Goal: Task Accomplishment & Management: Use online tool/utility

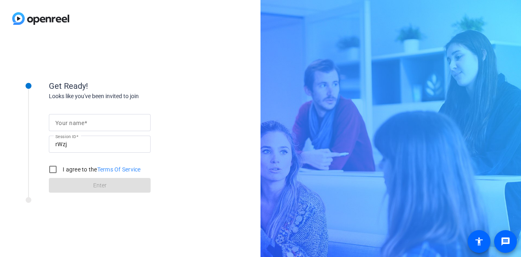
click at [97, 128] on div at bounding box center [99, 122] width 89 height 17
type input "Clementine"
click at [54, 170] on input "I agree to the Terms Of Service" at bounding box center [53, 169] width 16 height 16
checkbox input "true"
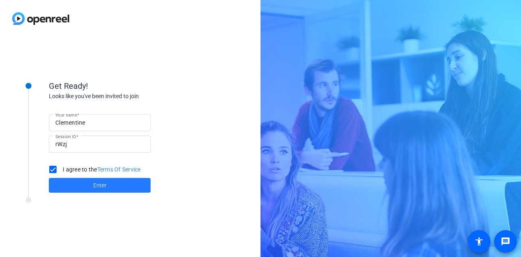
click at [114, 185] on span at bounding box center [100, 185] width 102 height 20
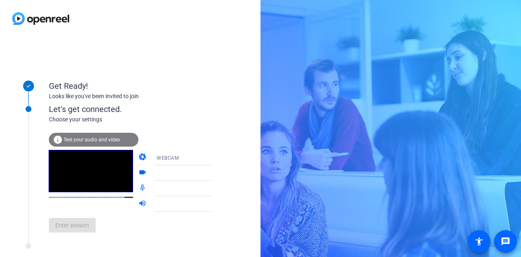
click at [178, 154] on div "WEBCAM" at bounding box center [187, 158] width 61 height 10
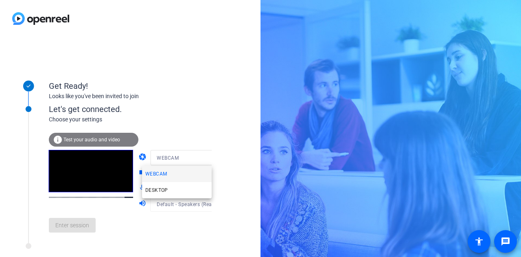
click at [173, 174] on mat-option "WEBCAM" at bounding box center [177, 174] width 70 height 16
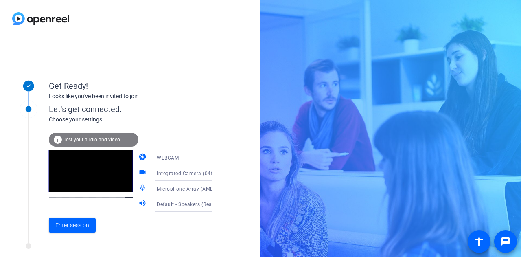
click at [171, 122] on div "Choose your settings" at bounding box center [138, 119] width 179 height 9
click at [215, 187] on icon at bounding box center [220, 188] width 10 height 10
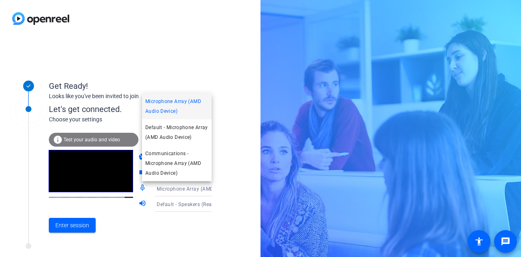
click at [204, 185] on div at bounding box center [260, 128] width 521 height 257
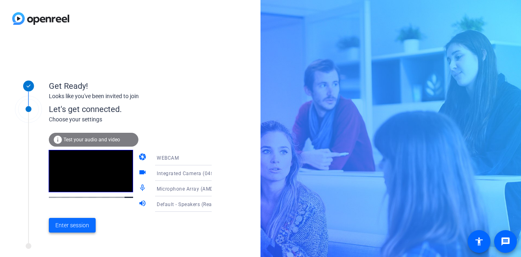
click at [62, 222] on span "Enter session" at bounding box center [72, 225] width 34 height 9
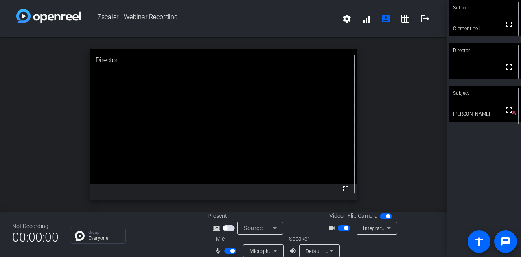
click at [230, 252] on span "button" at bounding box center [232, 250] width 4 height 4
click at [229, 252] on span "button" at bounding box center [230, 251] width 12 height 6
click at [230, 251] on span "button" at bounding box center [232, 250] width 4 height 4
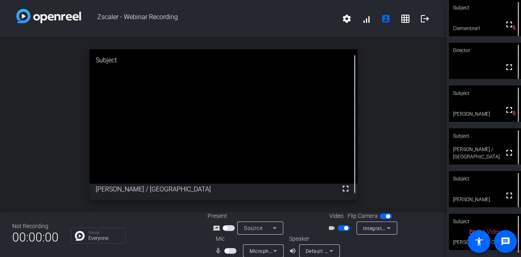
click at [340, 228] on span "button" at bounding box center [344, 228] width 12 height 6
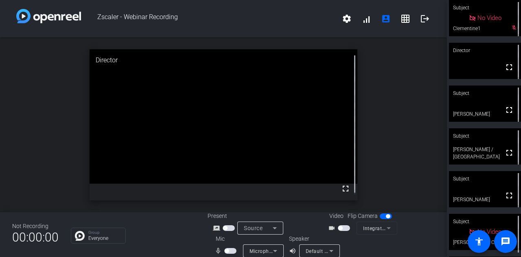
click at [342, 227] on span "button" at bounding box center [344, 228] width 12 height 6
click at [344, 228] on span "button" at bounding box center [346, 228] width 4 height 4
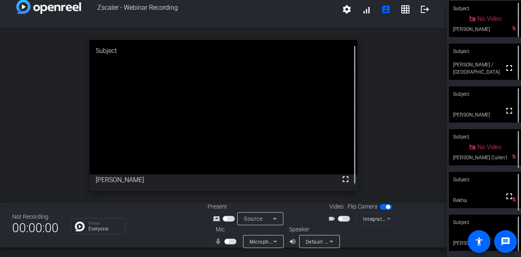
scroll to position [9, 0]
click at [342, 7] on mat-icon "settings" at bounding box center [347, 10] width 10 height 10
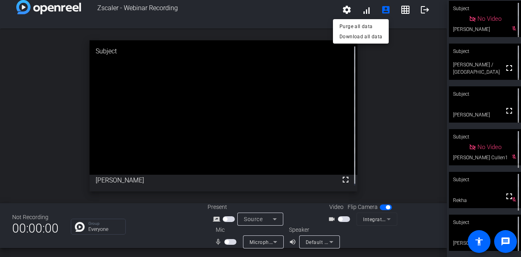
click at [401, 70] on div at bounding box center [260, 128] width 521 height 257
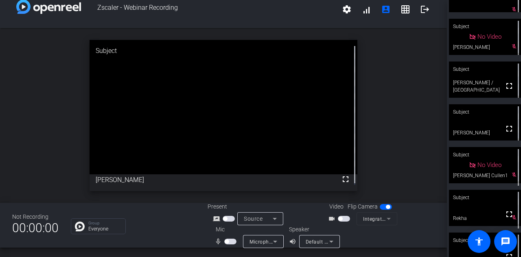
scroll to position [0, 0]
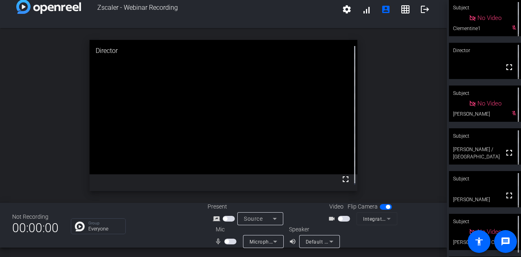
click at [340, 217] on span "button" at bounding box center [344, 219] width 12 height 6
